Goal: Task Accomplishment & Management: Manage account settings

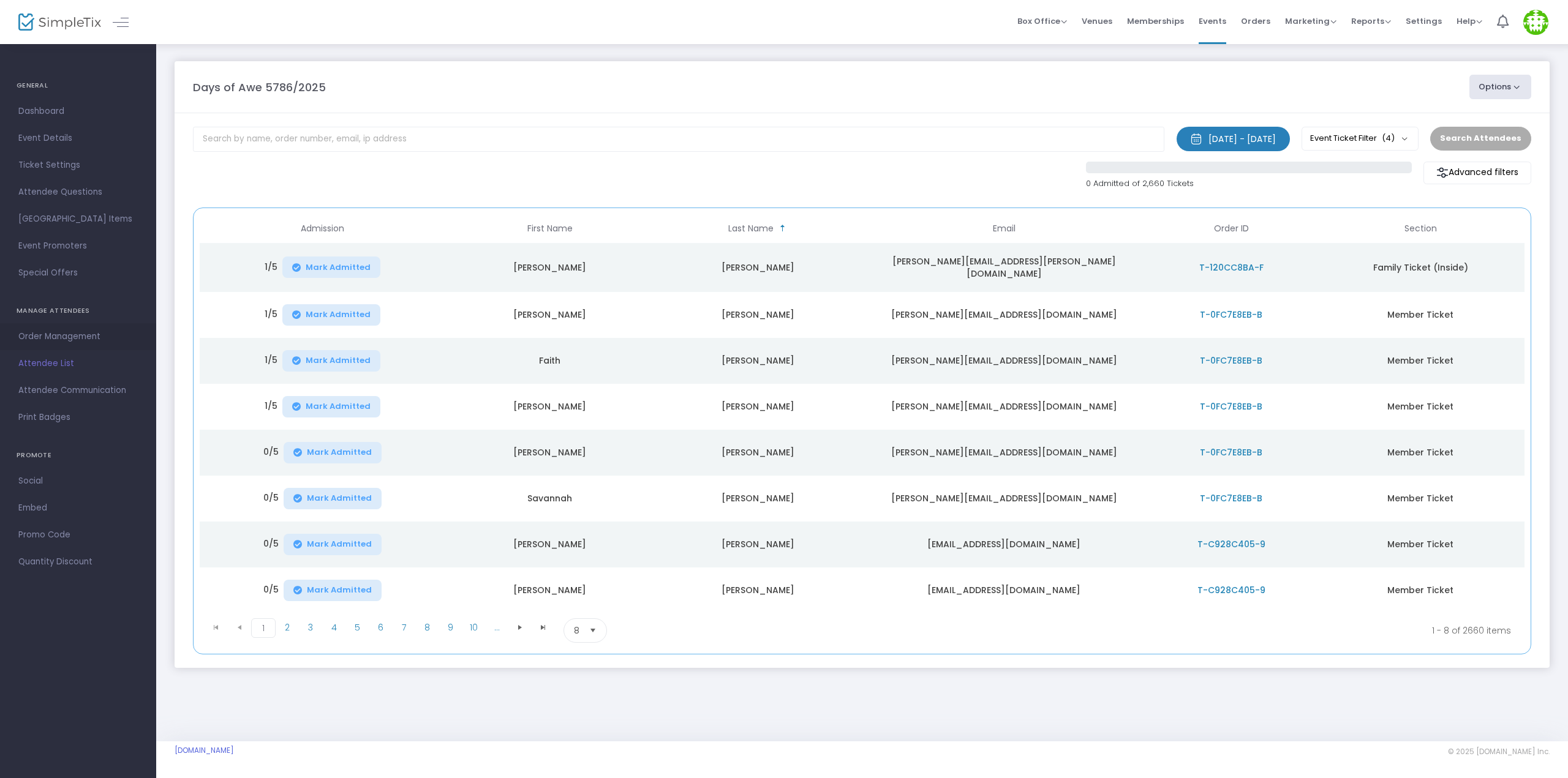
click at [60, 339] on span "Order Management" at bounding box center [78, 337] width 119 height 16
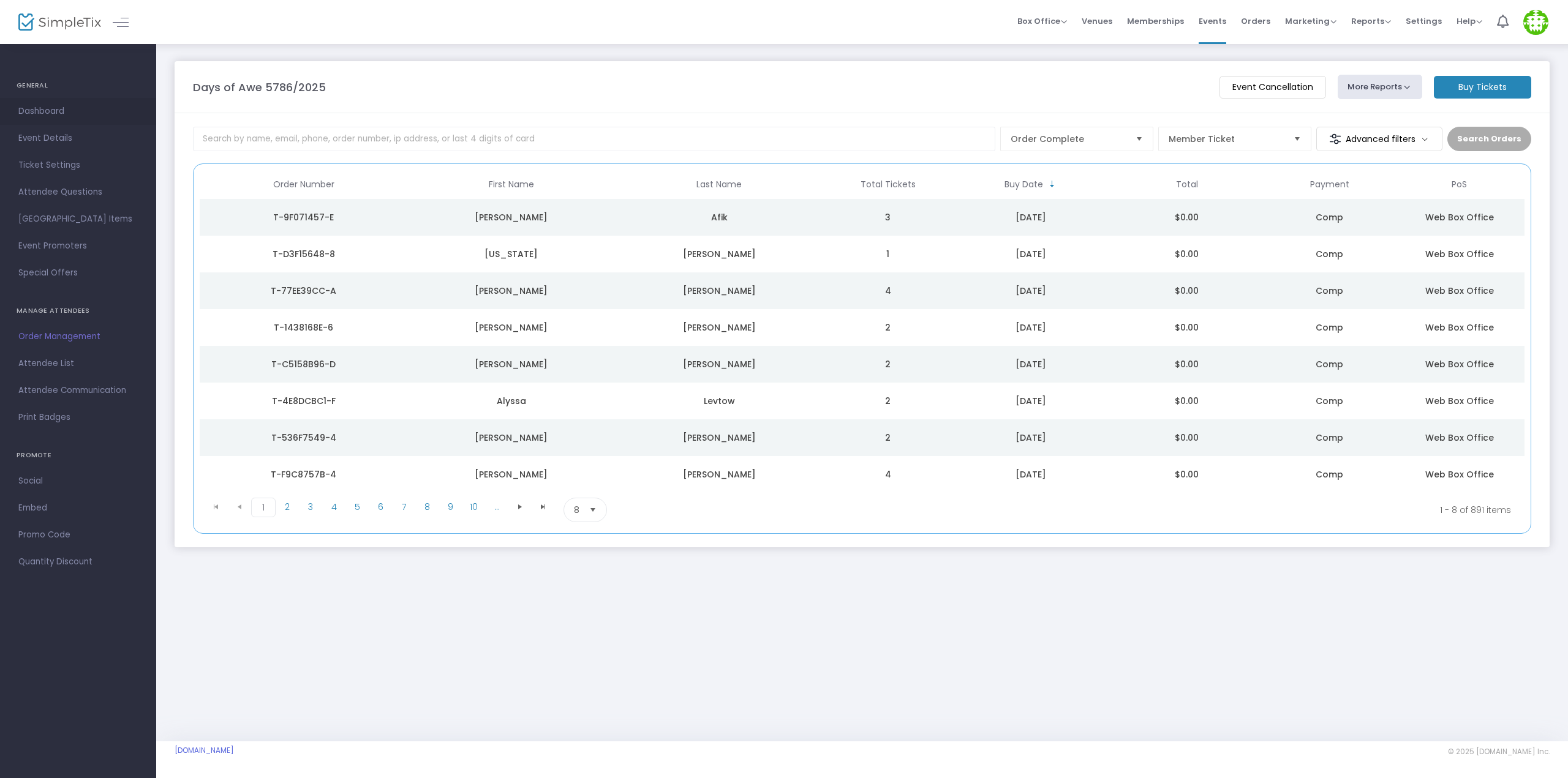
click at [46, 106] on span "Dashboard" at bounding box center [78, 111] width 119 height 16
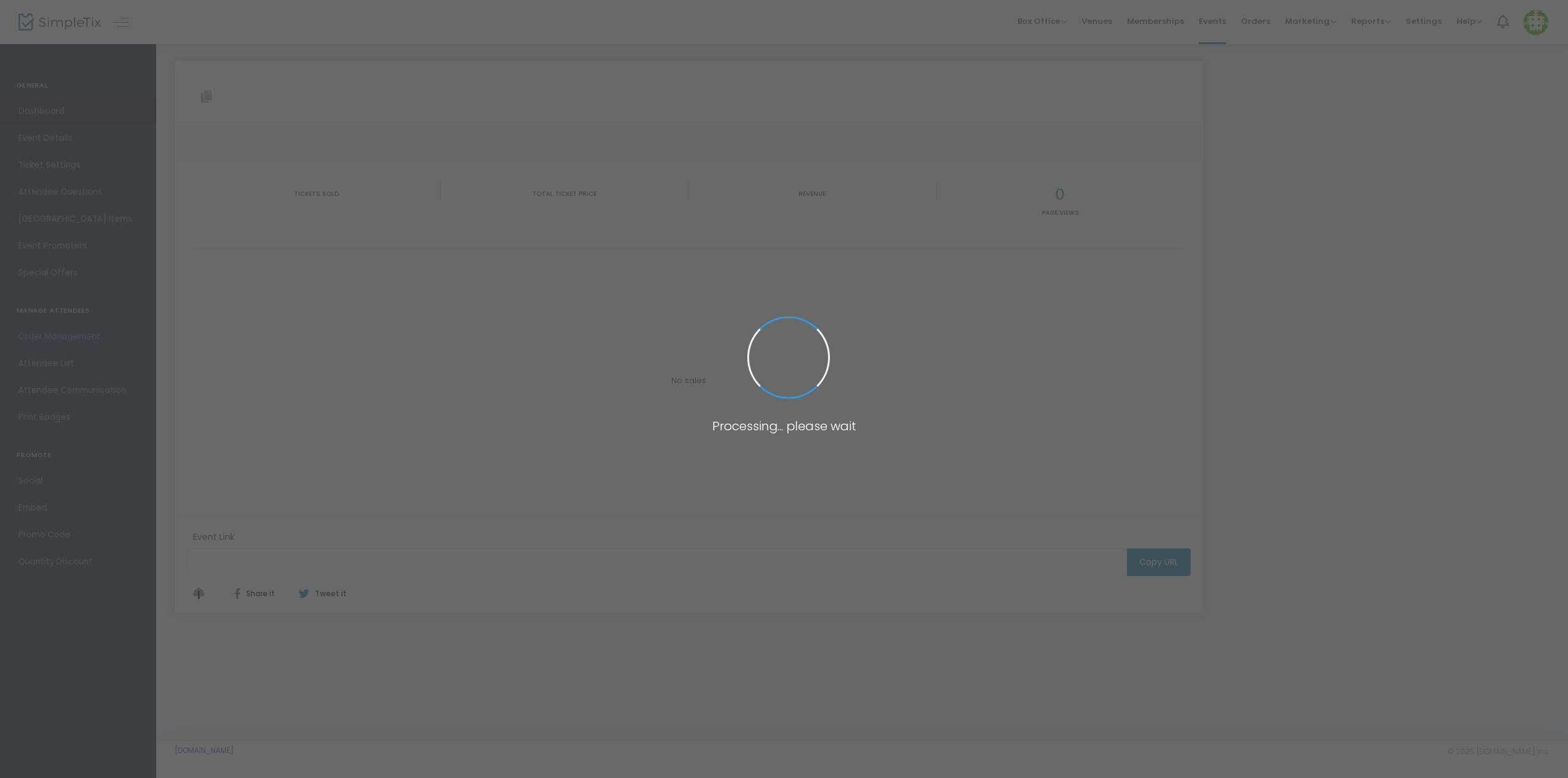
type input "[URL][DOMAIN_NAME]"
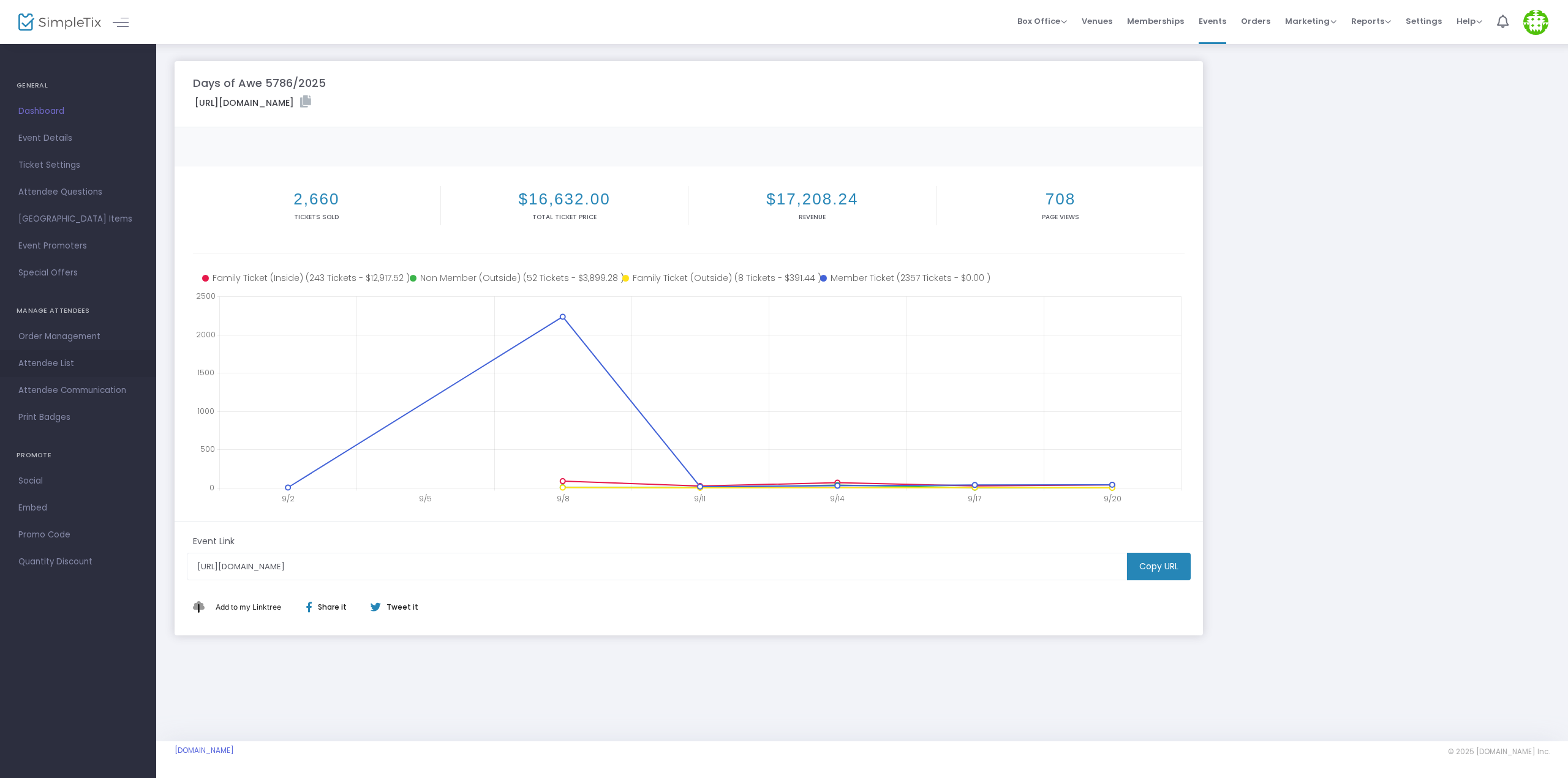
click at [54, 364] on span "Attendee List" at bounding box center [78, 364] width 119 height 16
click at [0, 0] on span at bounding box center [0, 0] width 0 height 0
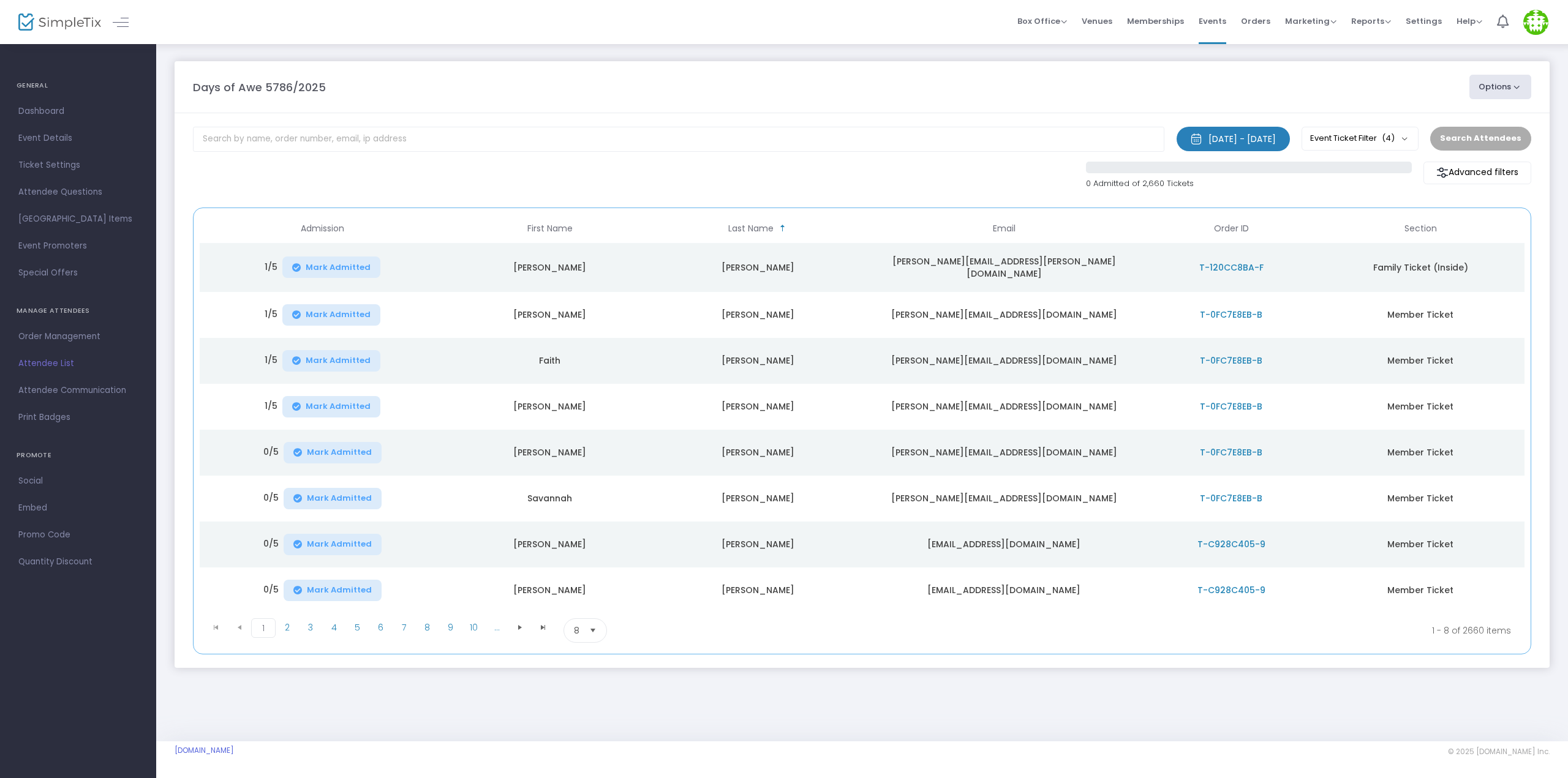
click at [54, 364] on span "Attendee List" at bounding box center [78, 364] width 119 height 16
click at [0, 0] on span at bounding box center [0, 0] width 0 height 0
